Goal: Information Seeking & Learning: Learn about a topic

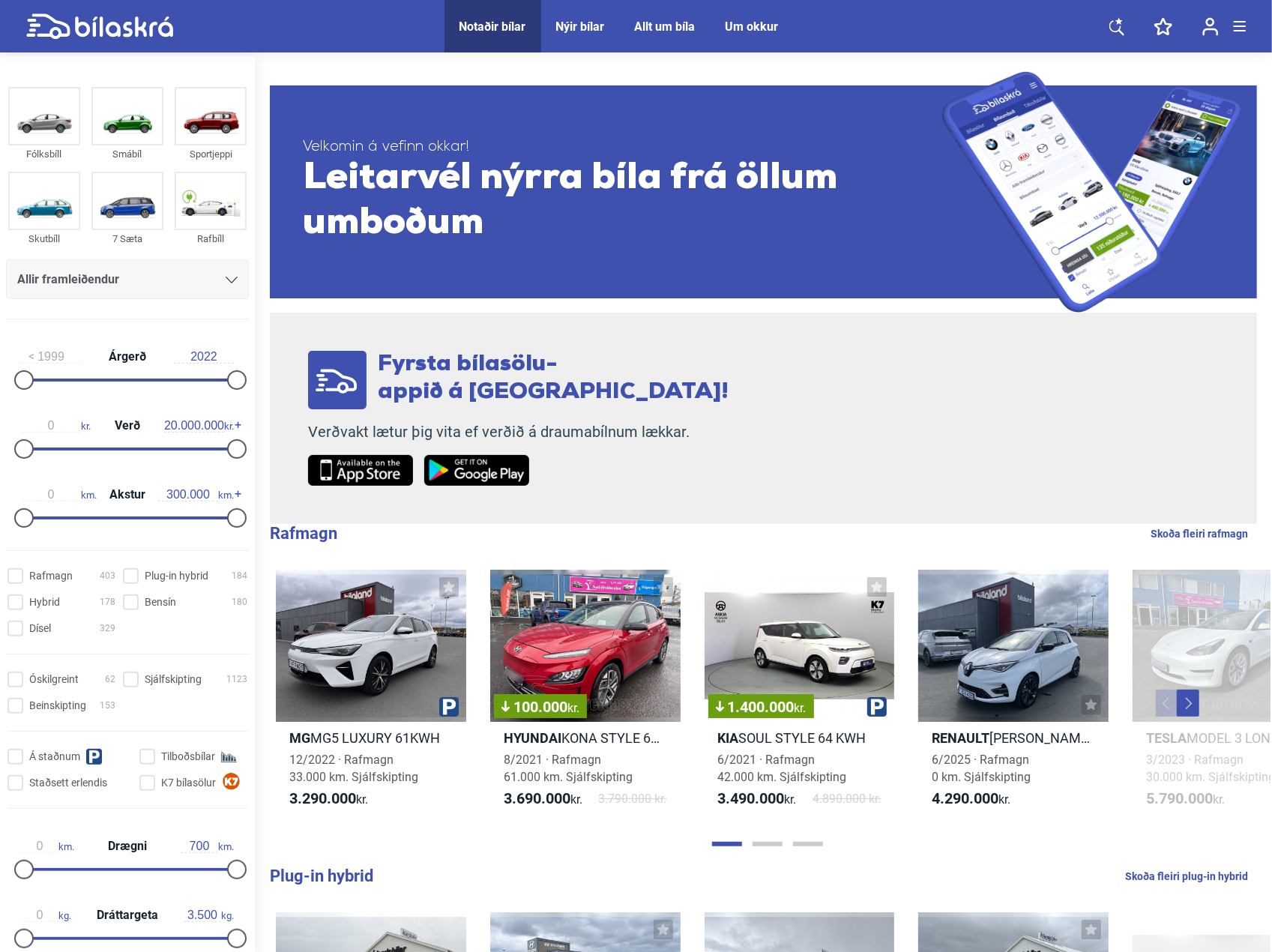
click at [225, 282] on icon at bounding box center [231, 280] width 12 height 7
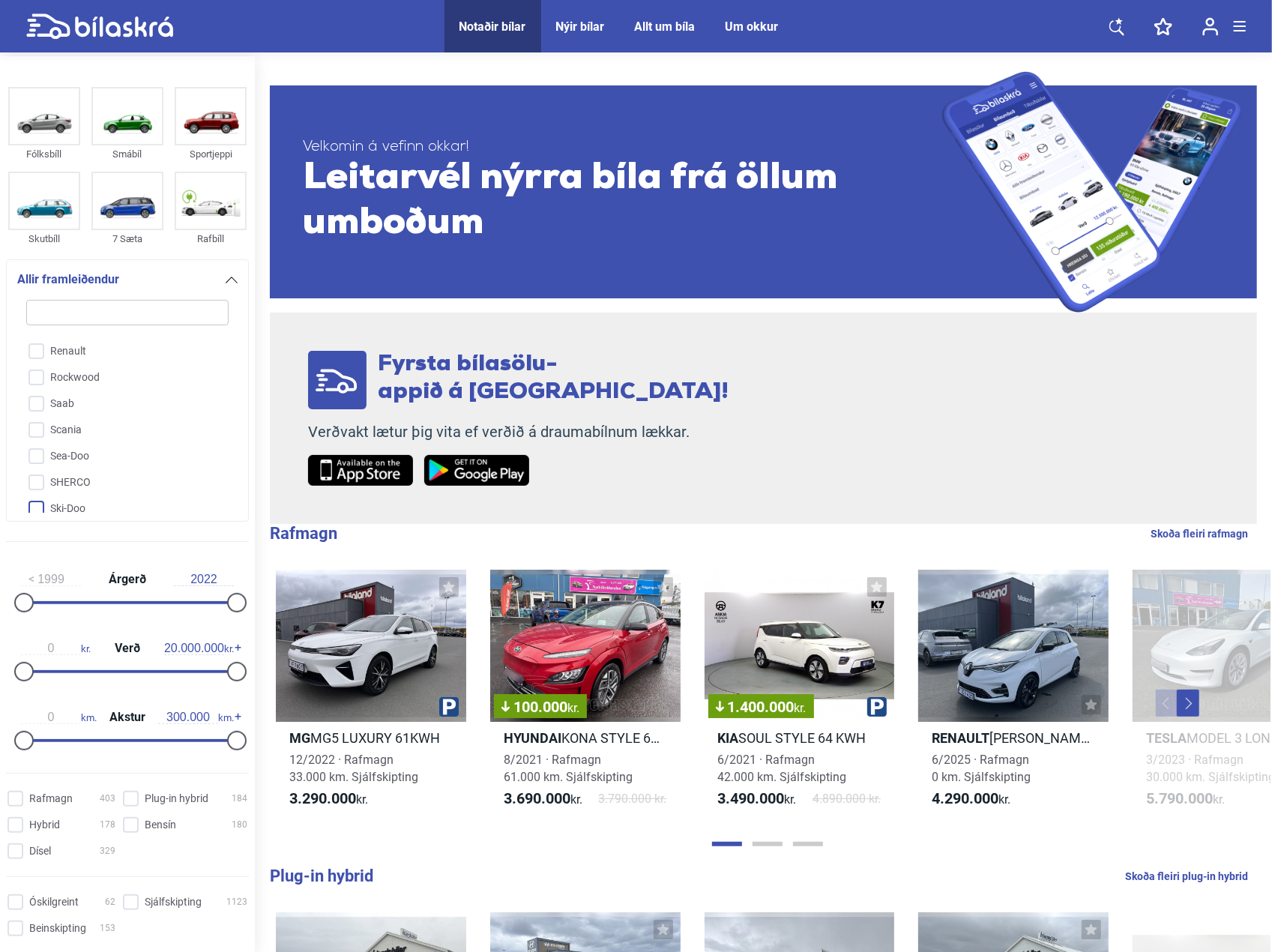
scroll to position [3118, 0]
click at [39, 447] on input "Skoda" at bounding box center [118, 460] width 204 height 26
checkbox input "true"
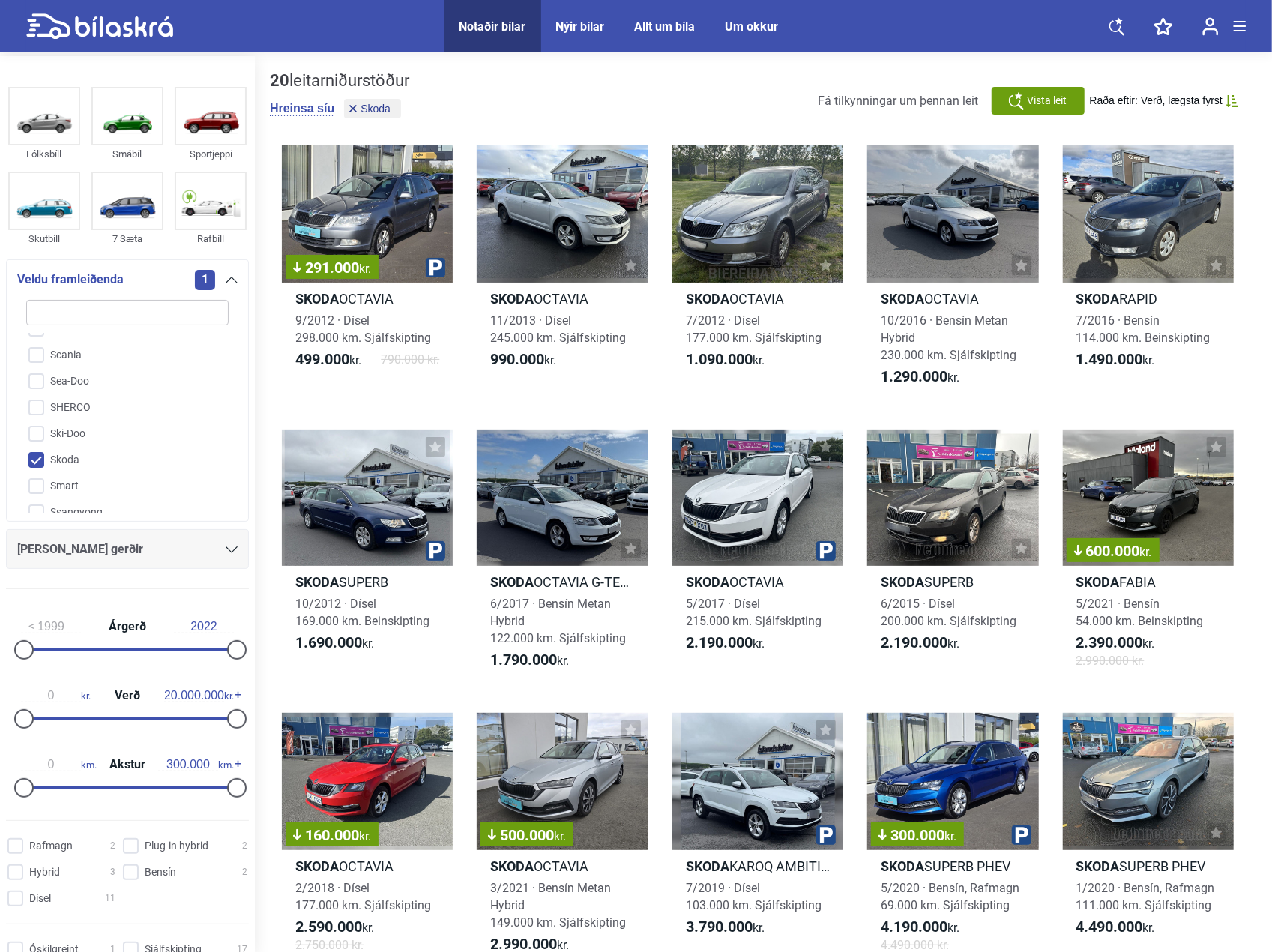
click at [224, 554] on div "[PERSON_NAME] gerðir" at bounding box center [127, 549] width 220 height 21
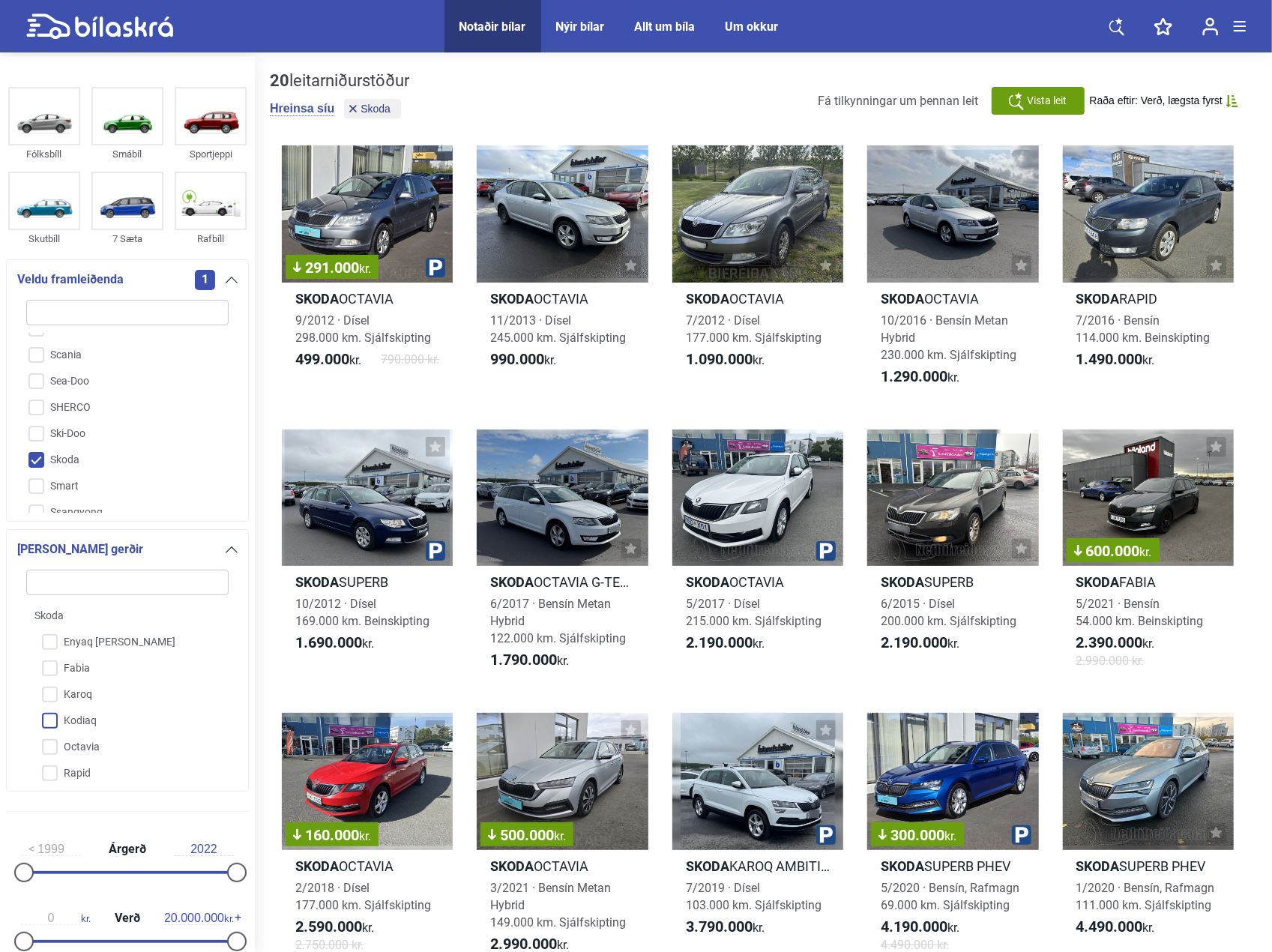
click at [51, 716] on input "Kodiaq" at bounding box center [118, 721] width 204 height 26
checkbox input "true"
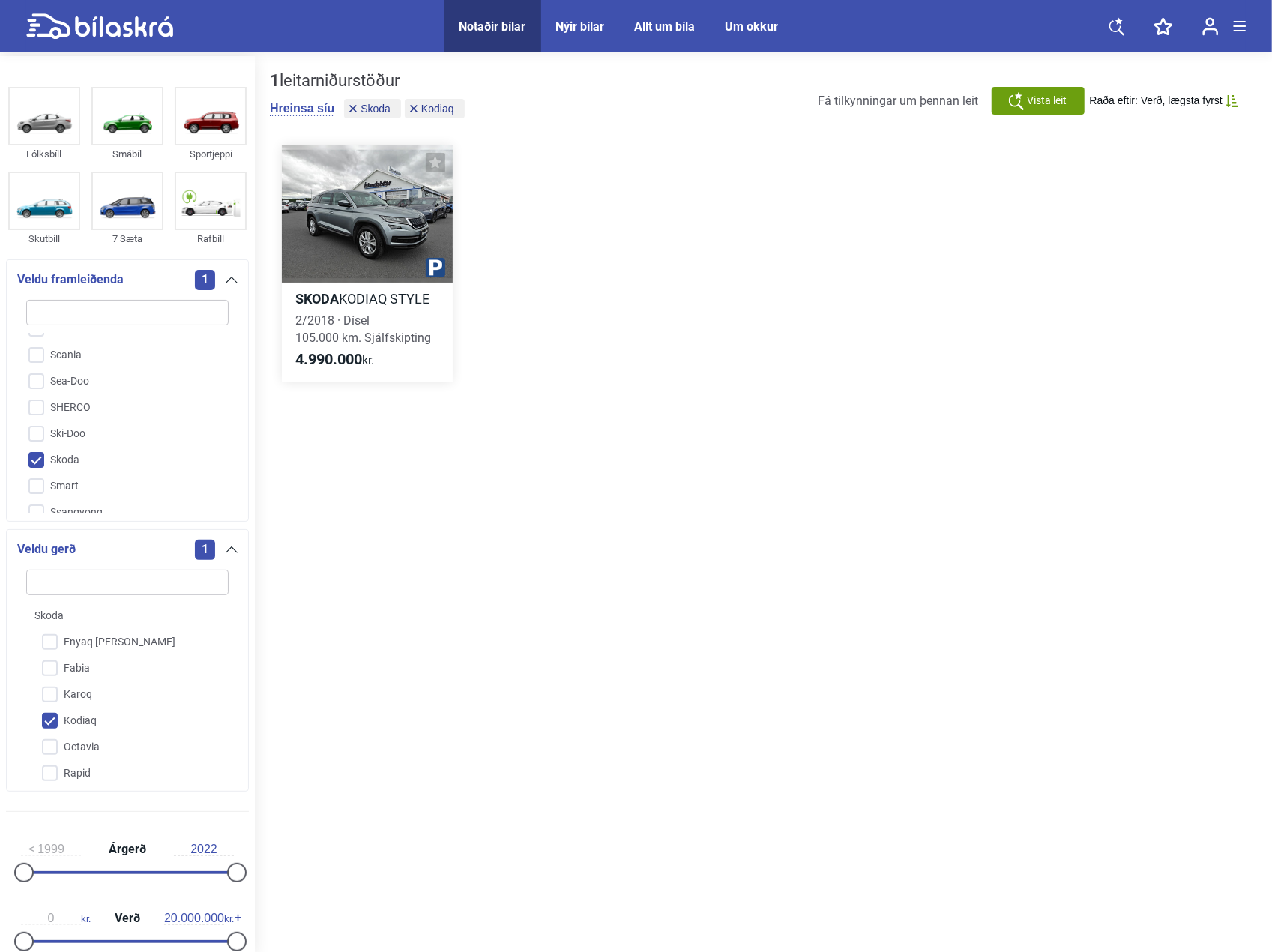
click at [329, 242] on div at bounding box center [367, 214] width 171 height 137
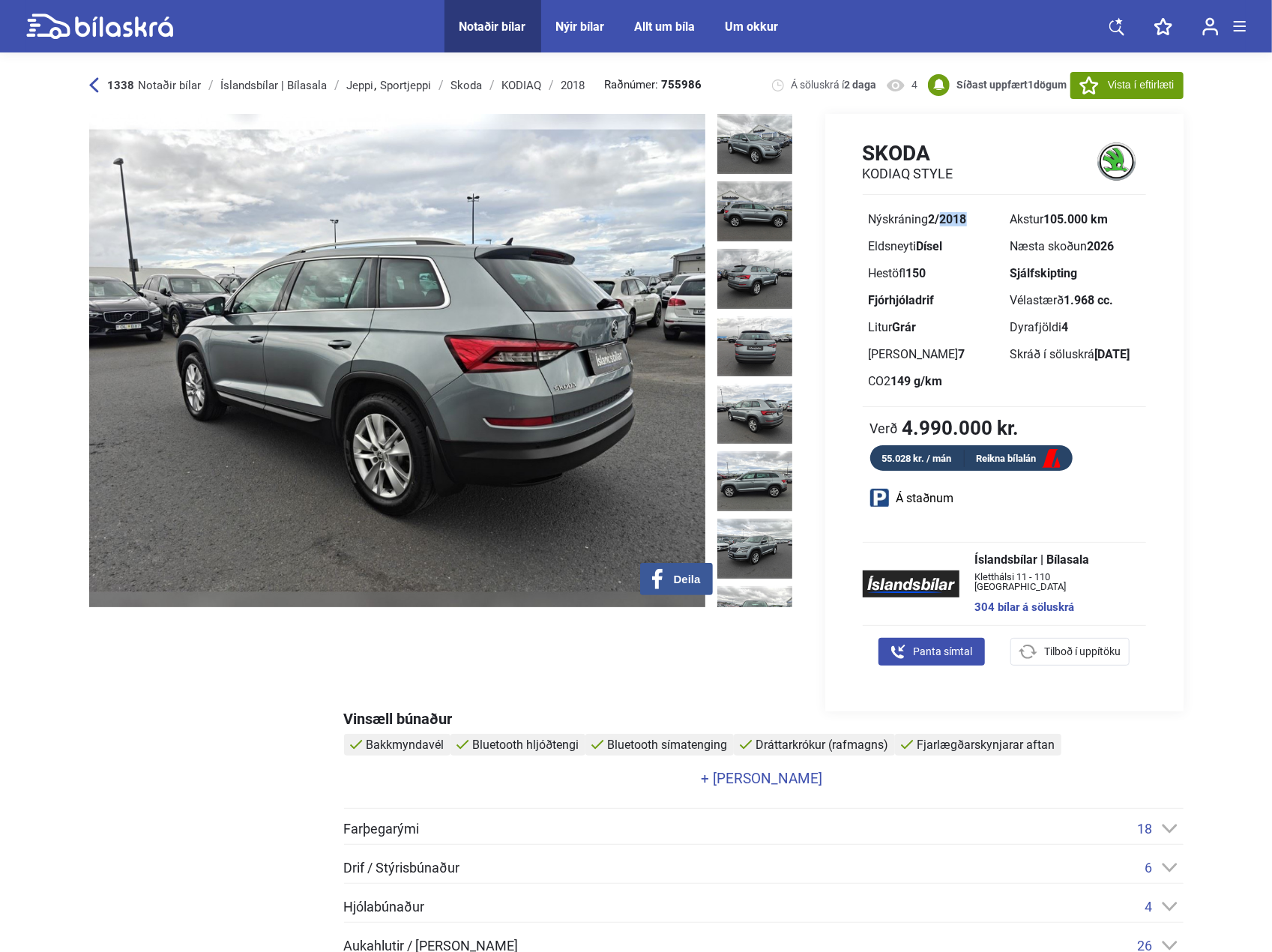
drag, startPoint x: 944, startPoint y: 216, endPoint x: 1003, endPoint y: 219, distance: 59.1
click at [1003, 219] on div "Nýskráning 2/2018" at bounding box center [933, 219] width 141 height 27
click at [1154, 326] on div "Skoda KODIAQ STYLE Nýskráning 2/2018 Akstur 105.000 km Eldsneyti Dísel Næsta sk…" at bounding box center [1004, 305] width 358 height 331
